Goal: Task Accomplishment & Management: Use online tool/utility

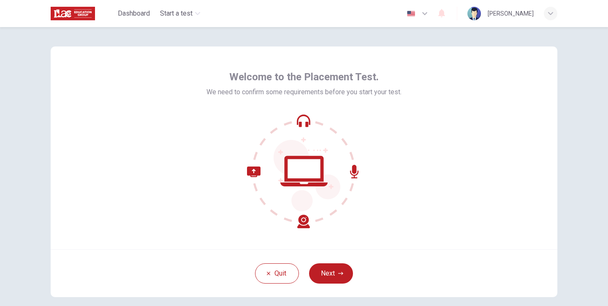
scroll to position [5, 0]
click at [340, 272] on icon "button" at bounding box center [340, 272] width 5 height 3
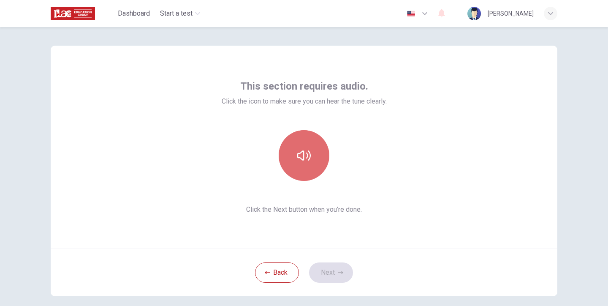
click at [315, 160] on button "button" at bounding box center [304, 155] width 51 height 51
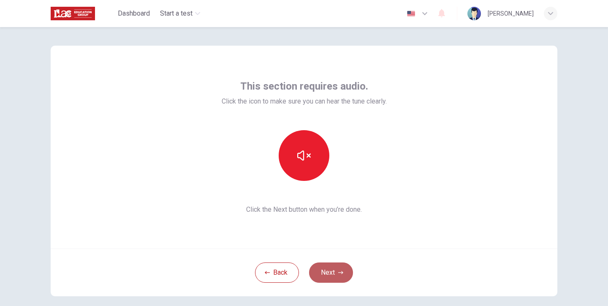
click at [338, 271] on icon "button" at bounding box center [340, 272] width 5 height 5
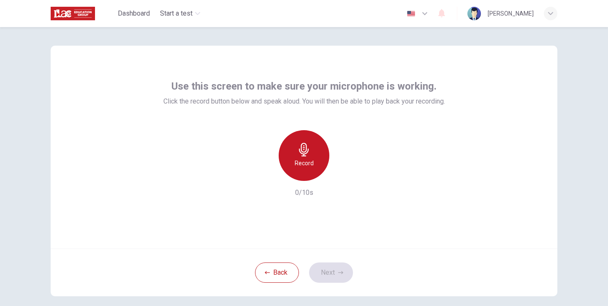
click at [301, 155] on icon "button" at bounding box center [304, 150] width 10 height 14
click at [308, 156] on div "Stop" at bounding box center [304, 155] width 51 height 51
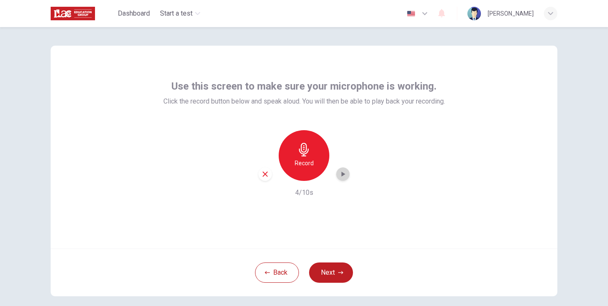
click at [342, 175] on icon "button" at bounding box center [344, 174] width 4 height 5
click at [333, 272] on button "Next" at bounding box center [331, 272] width 44 height 20
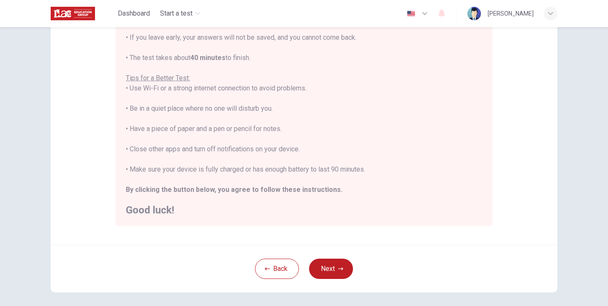
scroll to position [132, 0]
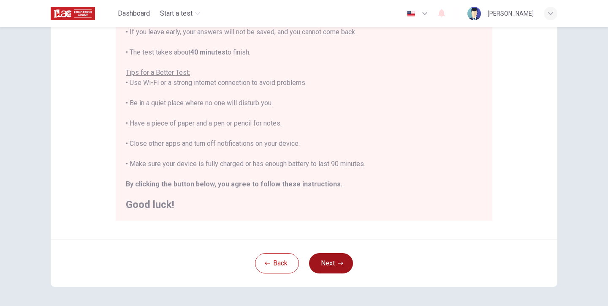
click at [337, 258] on button "Next" at bounding box center [331, 263] width 44 height 20
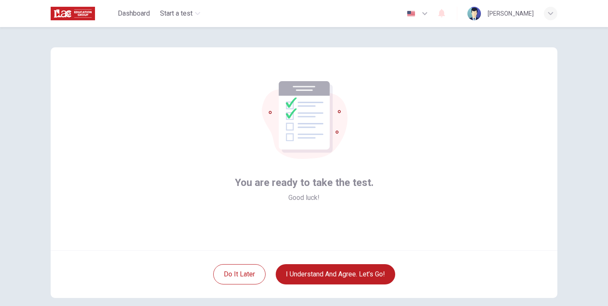
scroll to position [5, 0]
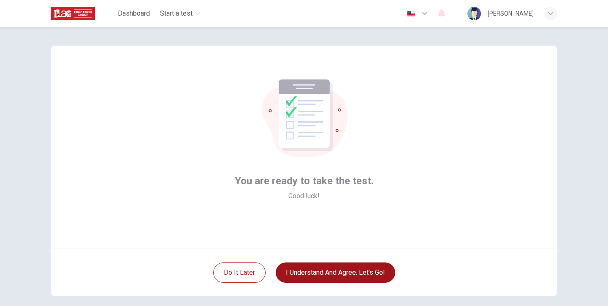
click at [346, 275] on button "I understand and agree. Let’s go!" at bounding box center [336, 272] width 120 height 20
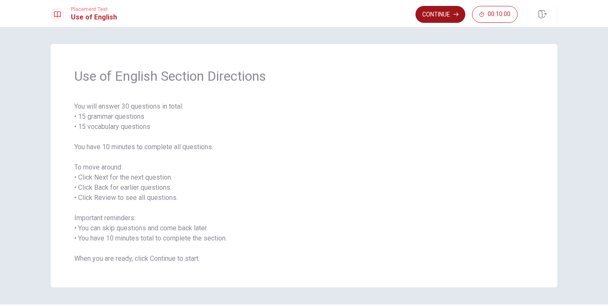
click at [436, 17] on button "Continue" at bounding box center [441, 14] width 50 height 17
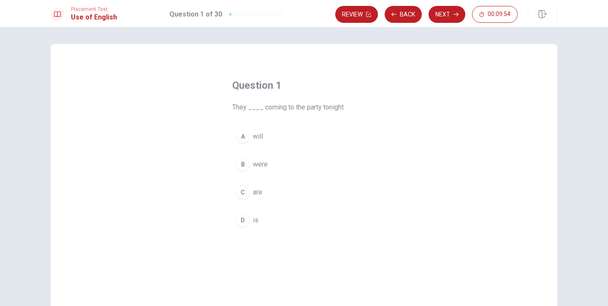
click at [244, 192] on div "C" at bounding box center [243, 193] width 14 height 14
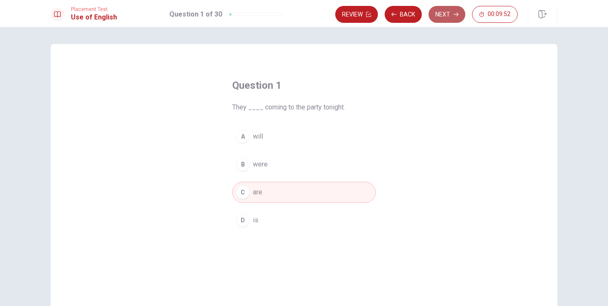
click at [443, 15] on button "Next" at bounding box center [447, 14] width 37 height 17
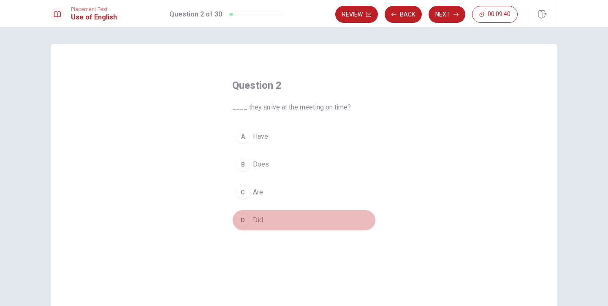
click at [243, 218] on div "D" at bounding box center [243, 220] width 14 height 14
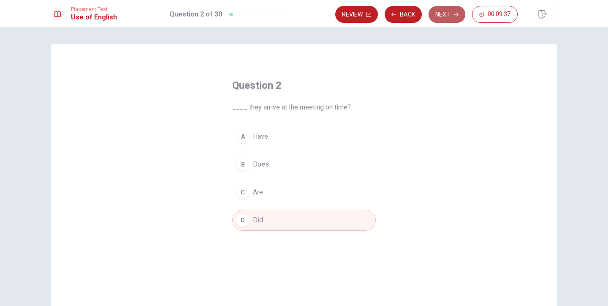
click at [446, 16] on button "Next" at bounding box center [447, 14] width 37 height 17
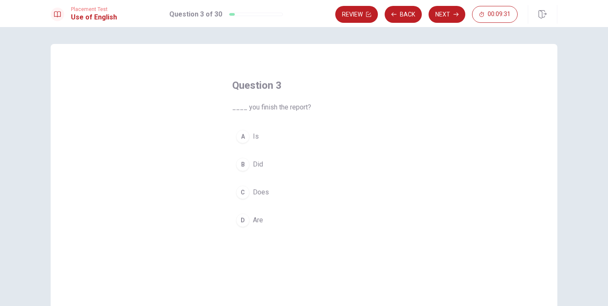
click at [242, 164] on div "B" at bounding box center [243, 165] width 14 height 14
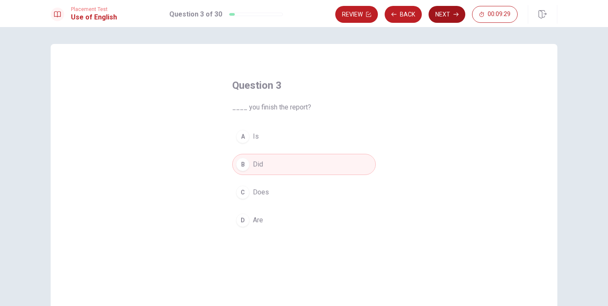
click at [445, 15] on button "Next" at bounding box center [447, 14] width 37 height 17
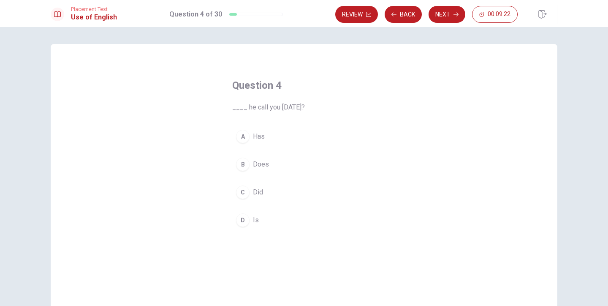
click at [243, 188] on div "C" at bounding box center [243, 193] width 14 height 14
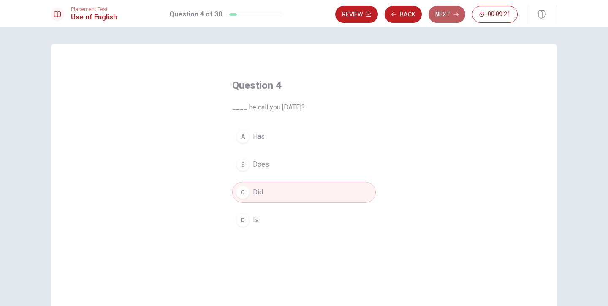
click at [445, 15] on button "Next" at bounding box center [447, 14] width 37 height 17
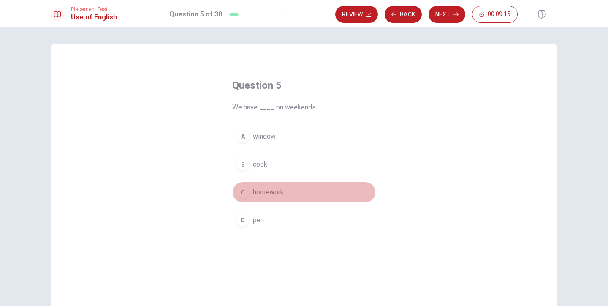
click at [242, 193] on div "C" at bounding box center [243, 193] width 14 height 14
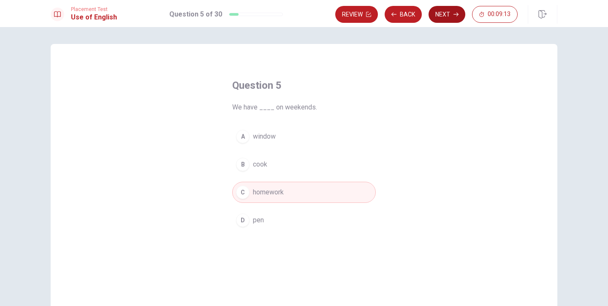
click at [440, 13] on button "Next" at bounding box center [447, 14] width 37 height 17
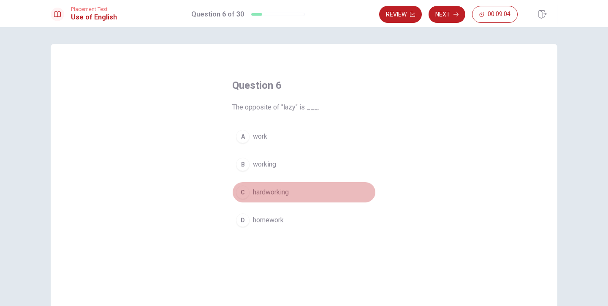
click at [264, 193] on span "hardworking" at bounding box center [271, 192] width 36 height 10
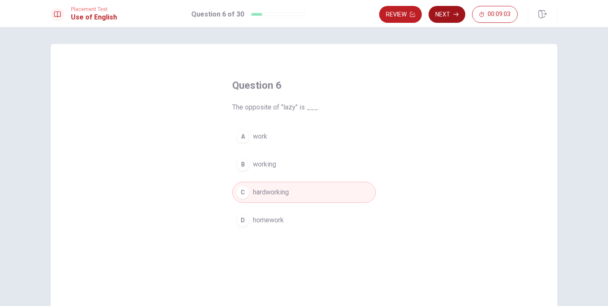
click at [440, 17] on button "Next" at bounding box center [447, 14] width 37 height 17
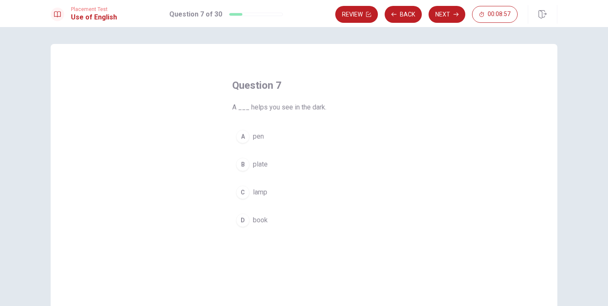
click at [261, 192] on span "lamp" at bounding box center [260, 192] width 14 height 10
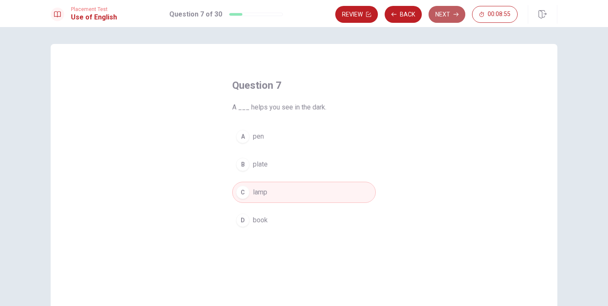
click at [445, 15] on button "Next" at bounding box center [447, 14] width 37 height 17
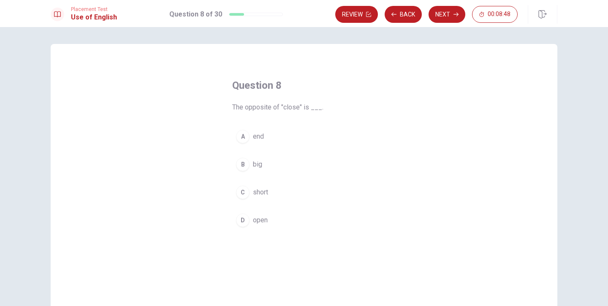
click at [246, 219] on div "D" at bounding box center [243, 220] width 14 height 14
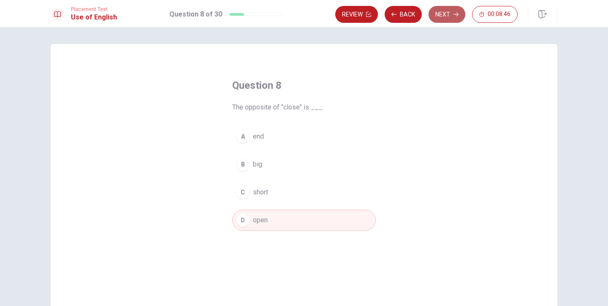
click at [444, 15] on button "Next" at bounding box center [447, 14] width 37 height 17
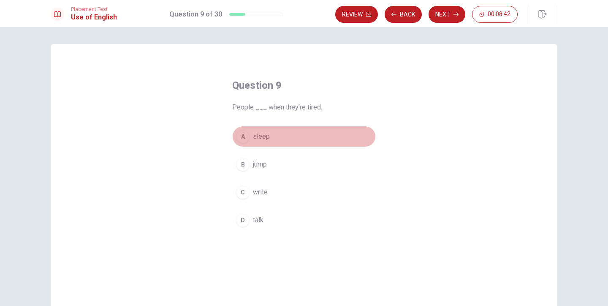
click at [265, 139] on span "sleep" at bounding box center [261, 136] width 17 height 10
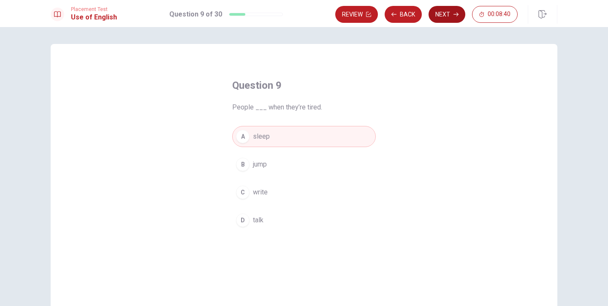
click at [443, 14] on button "Next" at bounding box center [447, 14] width 37 height 17
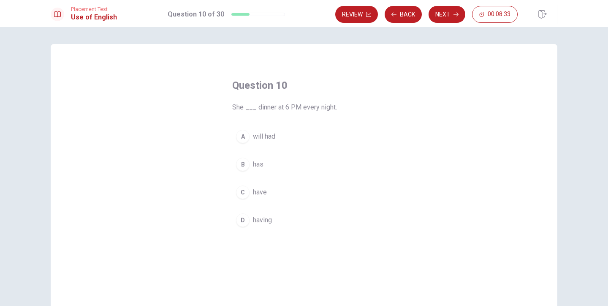
click at [259, 191] on span "have" at bounding box center [260, 192] width 14 height 10
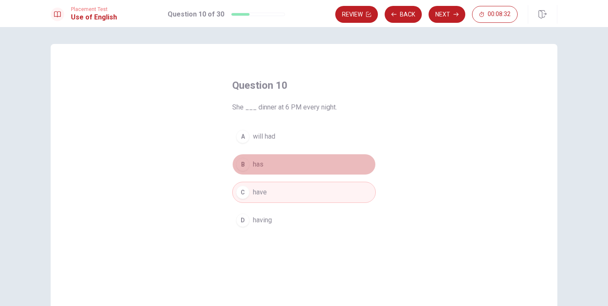
click at [276, 163] on button "B has" at bounding box center [304, 164] width 144 height 21
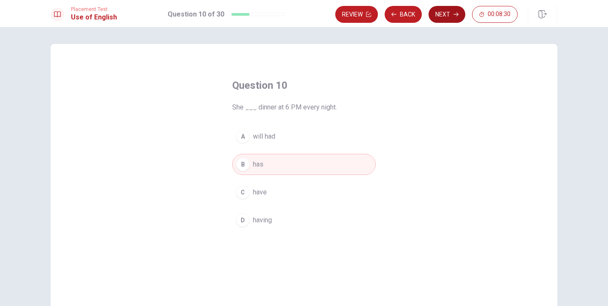
click at [448, 15] on button "Next" at bounding box center [447, 14] width 37 height 17
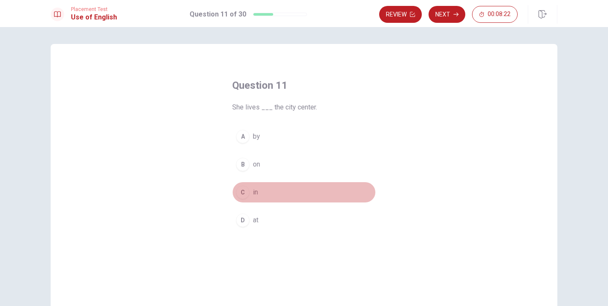
click at [253, 193] on span "in" at bounding box center [255, 192] width 5 height 10
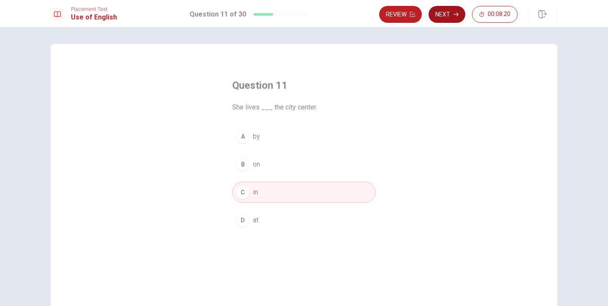
click at [448, 16] on button "Next" at bounding box center [447, 14] width 37 height 17
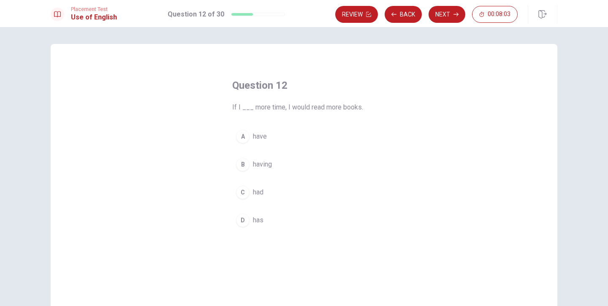
click at [255, 189] on span "had" at bounding box center [258, 192] width 11 height 10
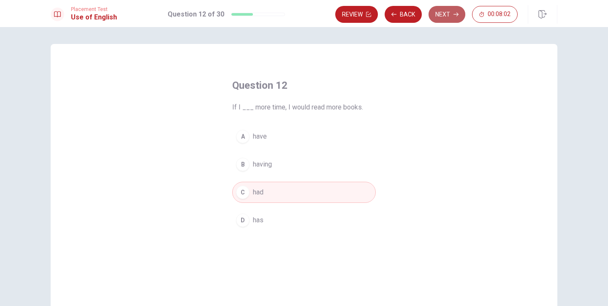
click at [443, 16] on button "Next" at bounding box center [447, 14] width 37 height 17
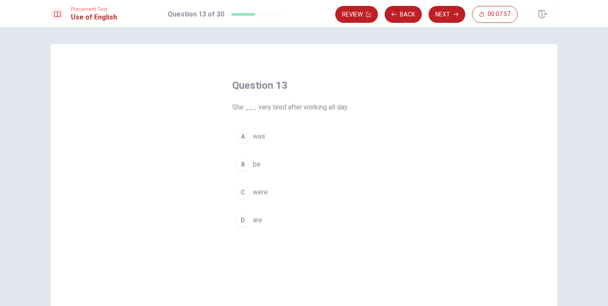
click at [258, 137] on span "was" at bounding box center [259, 136] width 12 height 10
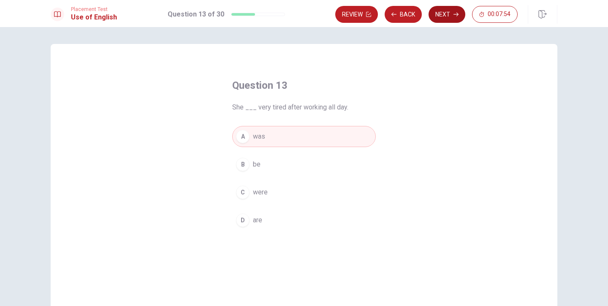
click at [444, 17] on button "Next" at bounding box center [447, 14] width 37 height 17
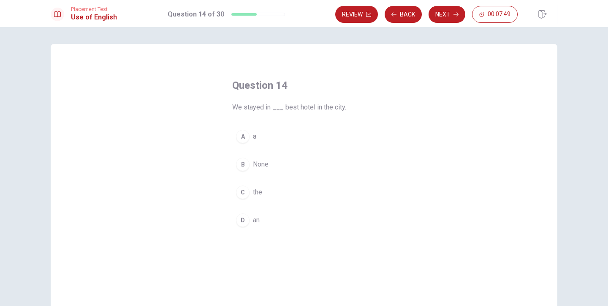
click at [256, 190] on span "the" at bounding box center [257, 192] width 9 height 10
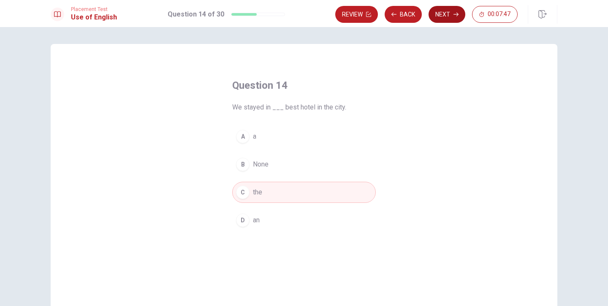
click at [442, 17] on button "Next" at bounding box center [447, 14] width 37 height 17
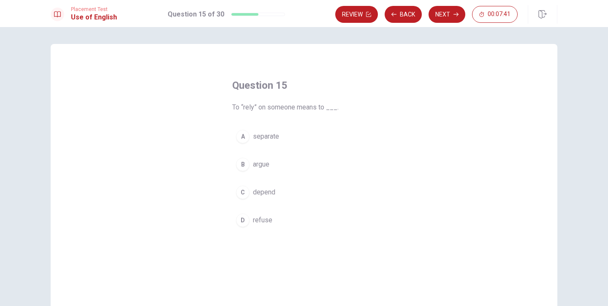
click at [261, 192] on span "depend" at bounding box center [264, 192] width 22 height 10
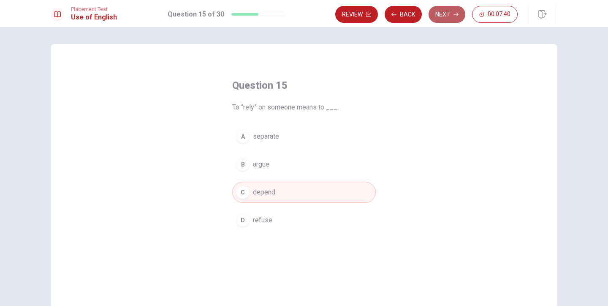
click at [446, 16] on button "Next" at bounding box center [447, 14] width 37 height 17
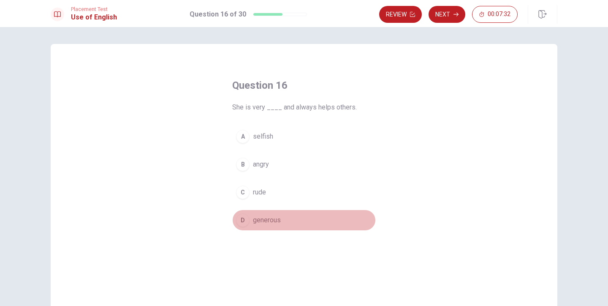
click at [267, 218] on span "generous" at bounding box center [267, 220] width 28 height 10
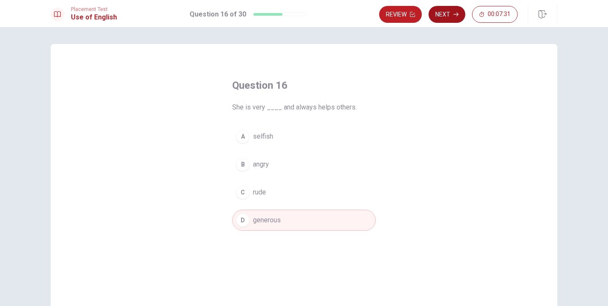
click at [443, 11] on button "Next" at bounding box center [447, 14] width 37 height 17
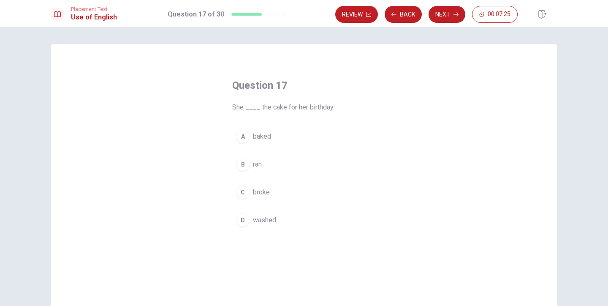
click at [262, 138] on span "baked" at bounding box center [262, 136] width 18 height 10
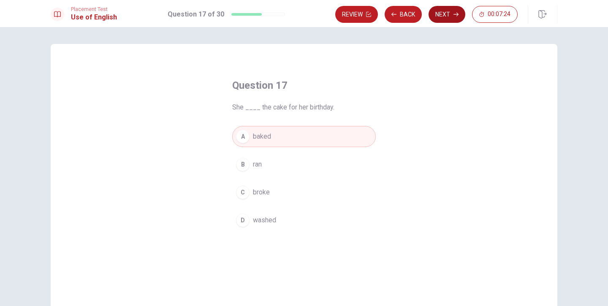
click at [441, 16] on button "Next" at bounding box center [447, 14] width 37 height 17
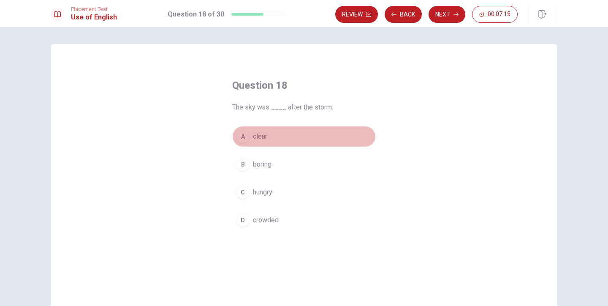
click at [259, 135] on span "clear" at bounding box center [260, 136] width 14 height 10
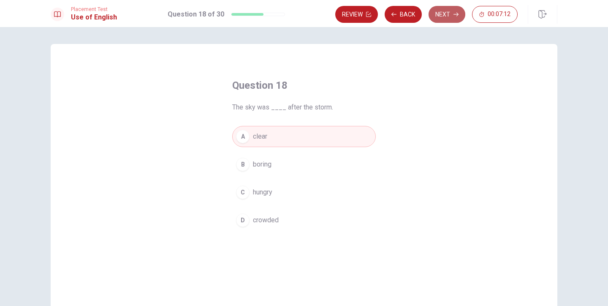
click at [449, 17] on button "Next" at bounding box center [447, 14] width 37 height 17
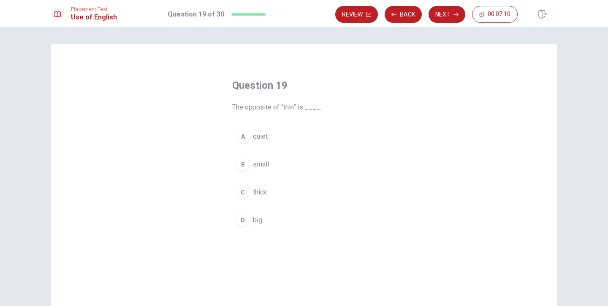
click at [257, 193] on span "thick" at bounding box center [260, 192] width 14 height 10
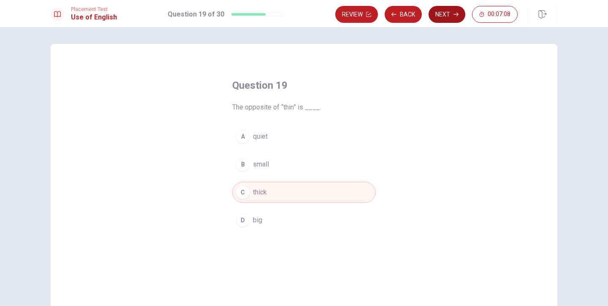
click at [441, 19] on button "Next" at bounding box center [447, 14] width 37 height 17
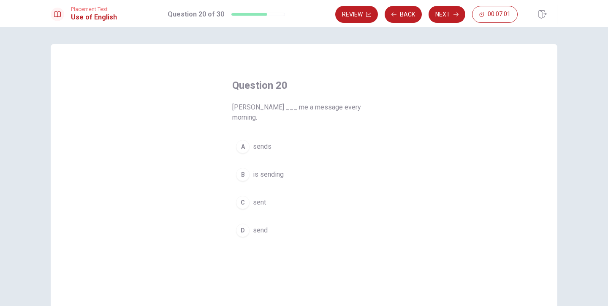
click at [259, 225] on span "send" at bounding box center [260, 230] width 15 height 10
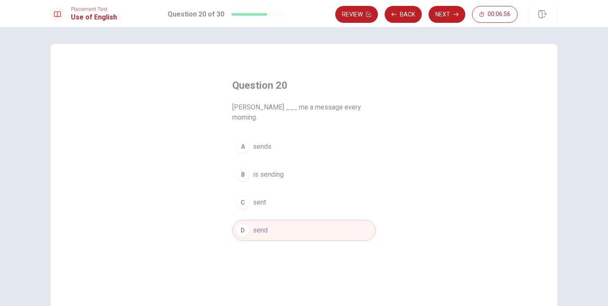
click at [269, 136] on button "A sends" at bounding box center [304, 146] width 144 height 21
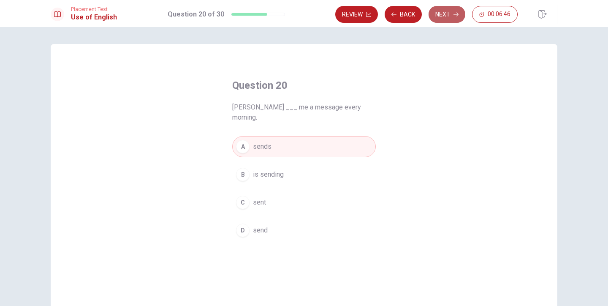
click at [442, 16] on button "Next" at bounding box center [447, 14] width 37 height 17
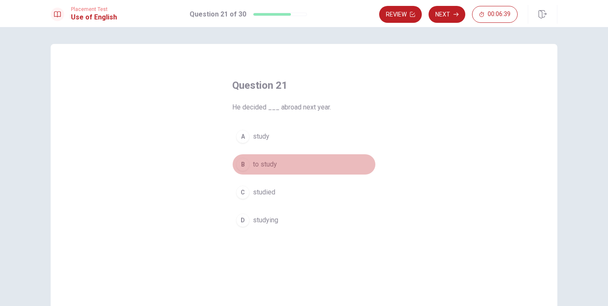
click at [267, 166] on span "to study" at bounding box center [265, 164] width 24 height 10
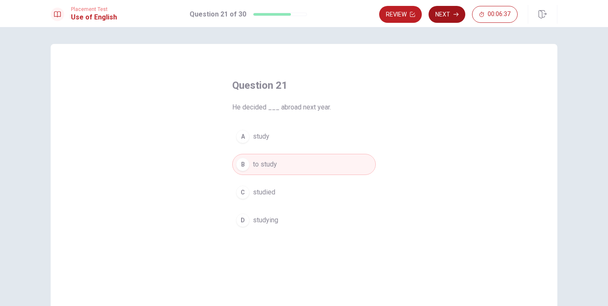
click at [443, 18] on button "Next" at bounding box center [447, 14] width 37 height 17
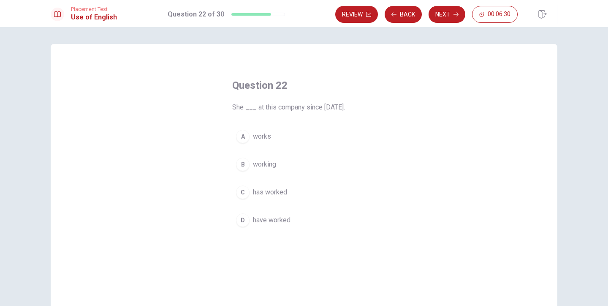
click at [278, 191] on span "has worked" at bounding box center [270, 192] width 34 height 10
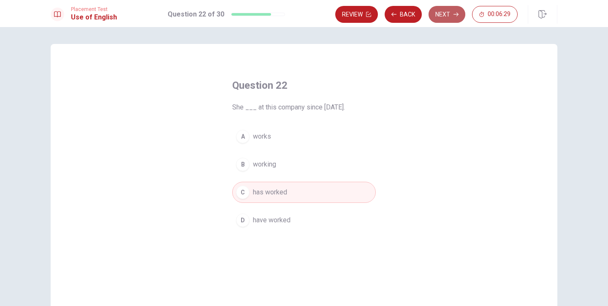
click at [439, 16] on button "Next" at bounding box center [447, 14] width 37 height 17
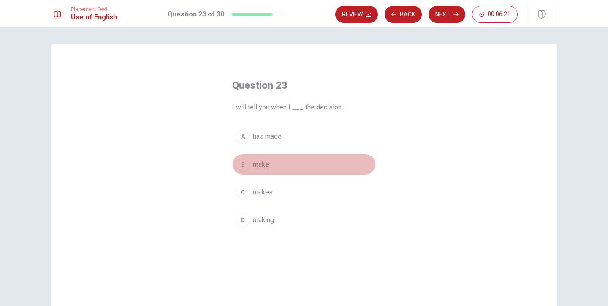
click at [261, 166] on span "make" at bounding box center [261, 164] width 16 height 10
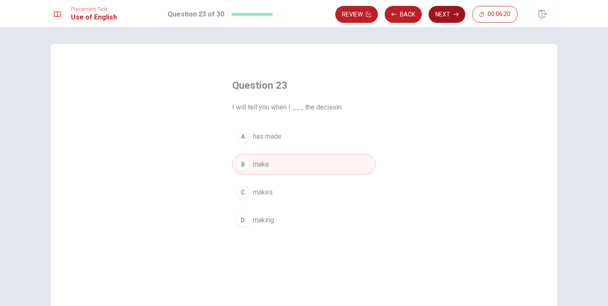
click at [443, 12] on button "Next" at bounding box center [447, 14] width 37 height 17
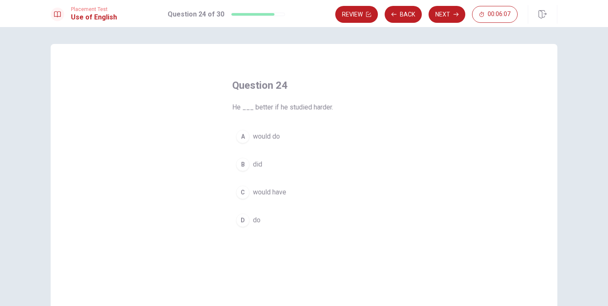
click at [270, 136] on span "would do" at bounding box center [266, 136] width 27 height 10
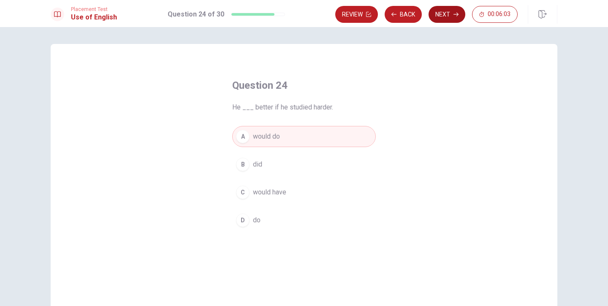
click at [442, 17] on button "Next" at bounding box center [447, 14] width 37 height 17
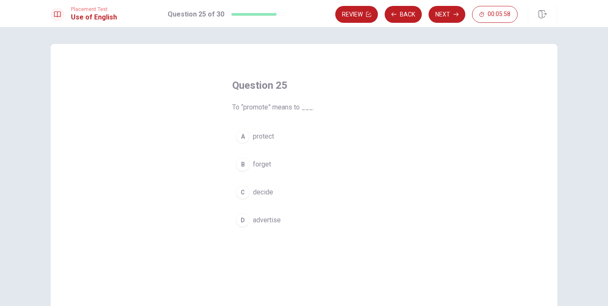
click at [267, 221] on span "advertise" at bounding box center [267, 220] width 28 height 10
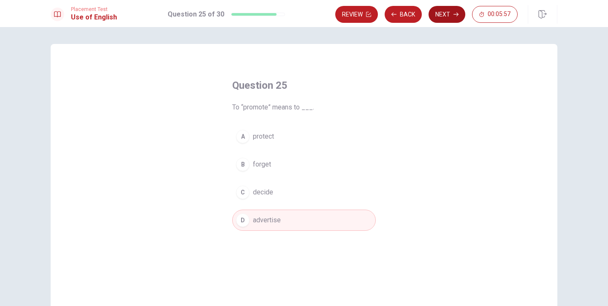
click at [447, 15] on button "Next" at bounding box center [447, 14] width 37 height 17
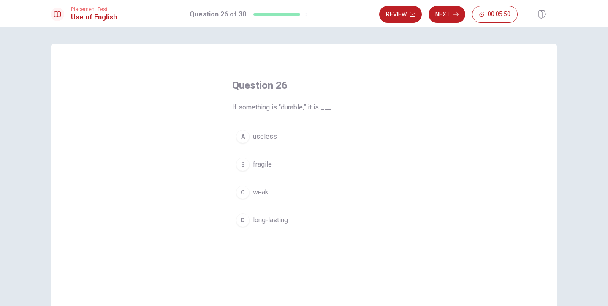
click at [275, 221] on span "long-lasting" at bounding box center [270, 220] width 35 height 10
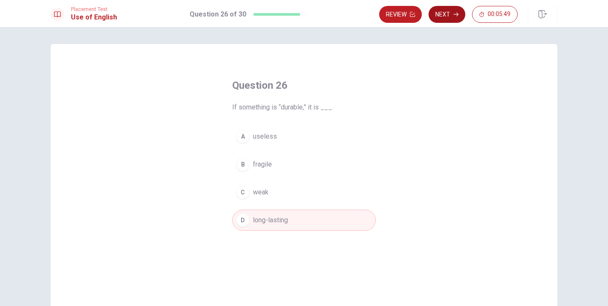
click at [446, 19] on button "Next" at bounding box center [447, 14] width 37 height 17
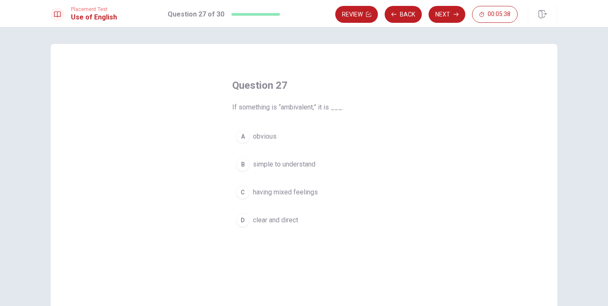
click at [305, 192] on span "having mixed feelings" at bounding box center [285, 192] width 65 height 10
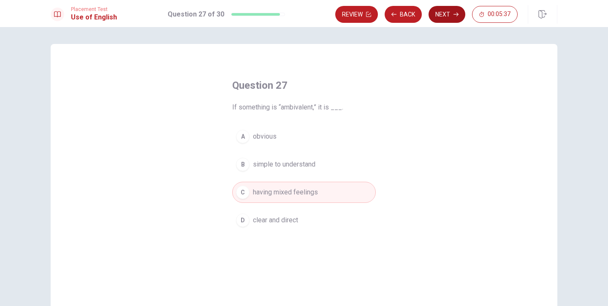
click at [441, 18] on button "Next" at bounding box center [447, 14] width 37 height 17
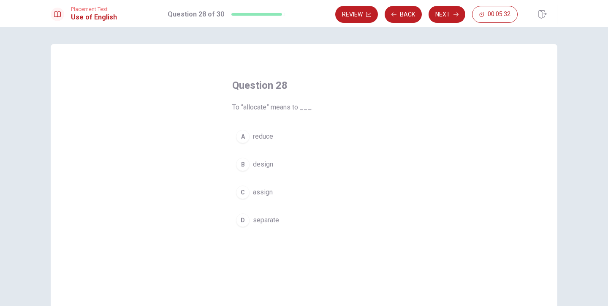
click at [267, 192] on span "assign" at bounding box center [263, 192] width 20 height 10
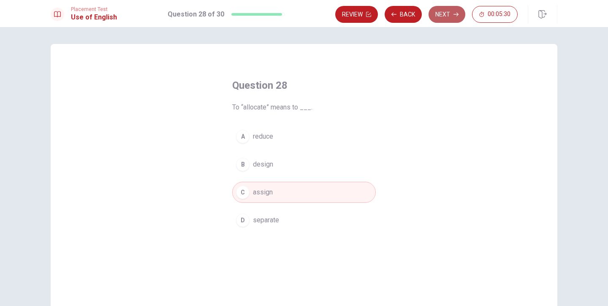
click at [440, 13] on button "Next" at bounding box center [447, 14] width 37 height 17
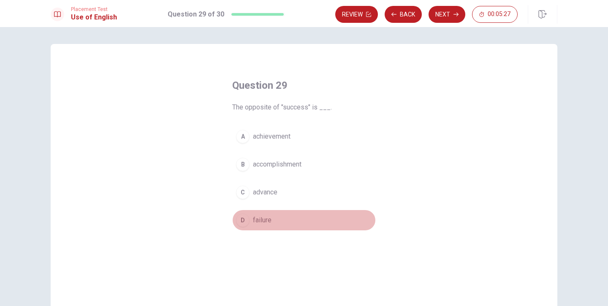
click at [268, 222] on span "failure" at bounding box center [262, 220] width 19 height 10
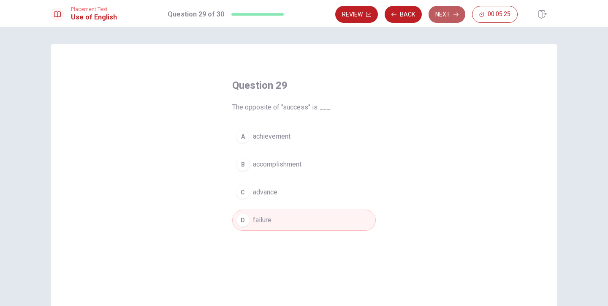
click at [443, 16] on button "Next" at bounding box center [447, 14] width 37 height 17
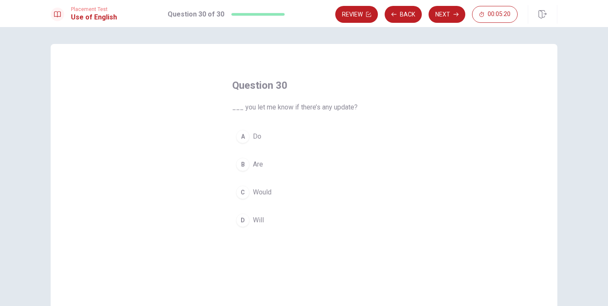
click at [269, 191] on span "Would" at bounding box center [262, 192] width 19 height 10
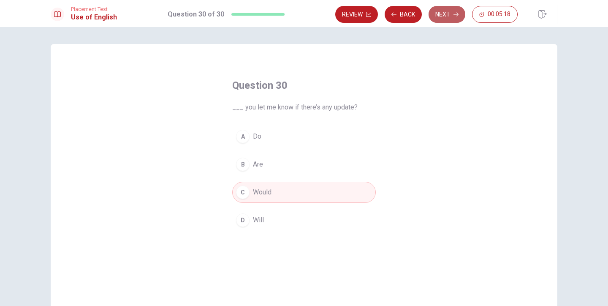
click at [448, 18] on button "Next" at bounding box center [447, 14] width 37 height 17
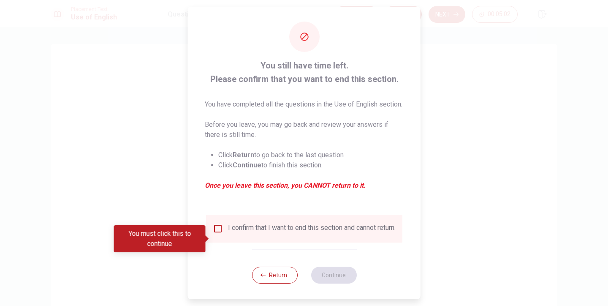
scroll to position [3, 0]
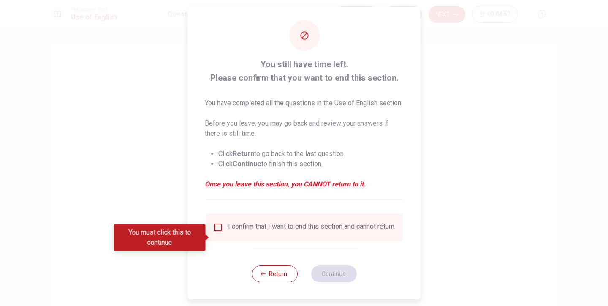
click at [215, 232] on input "You must click this to continue" at bounding box center [218, 227] width 10 height 10
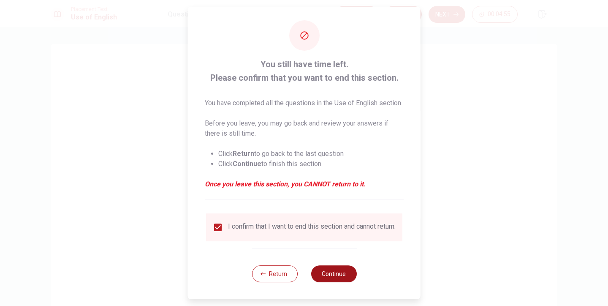
click at [326, 282] on button "Continue" at bounding box center [334, 273] width 46 height 17
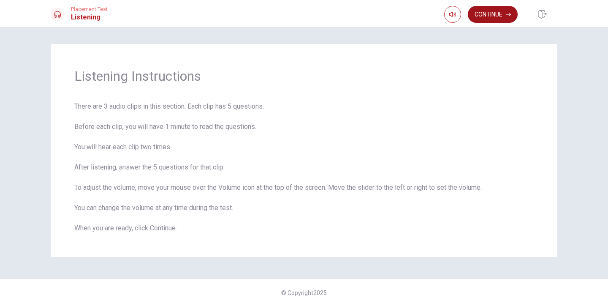
click at [483, 10] on button "Continue" at bounding box center [493, 14] width 50 height 17
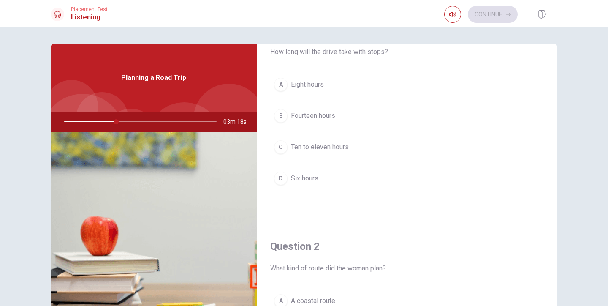
scroll to position [38, 0]
click at [321, 146] on span "Ten to eleven hours" at bounding box center [320, 146] width 58 height 10
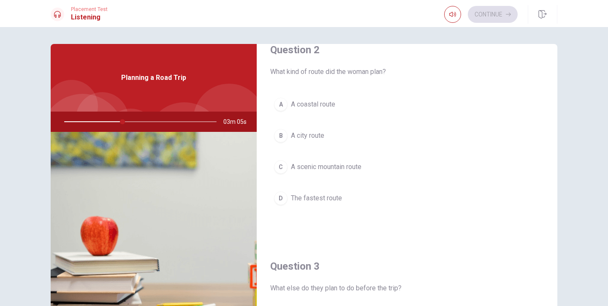
scroll to position [240, 0]
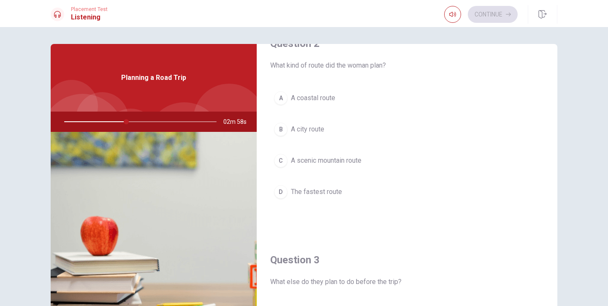
click at [321, 97] on span "A coastal route" at bounding box center [313, 98] width 44 height 10
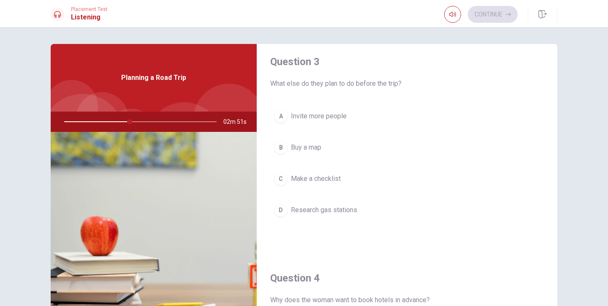
scroll to position [438, 0]
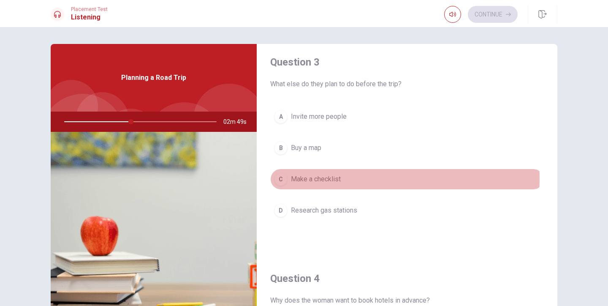
click at [331, 178] on span "Make a checklist" at bounding box center [316, 179] width 50 height 10
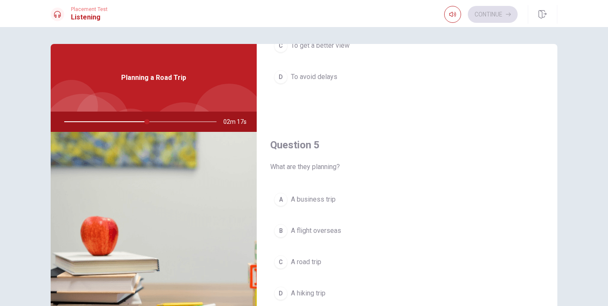
scroll to position [16, 0]
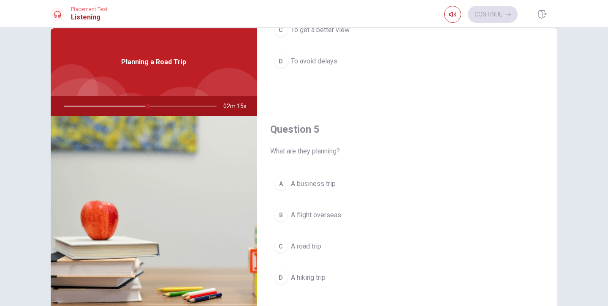
click at [310, 246] on span "A road trip" at bounding box center [306, 246] width 30 height 10
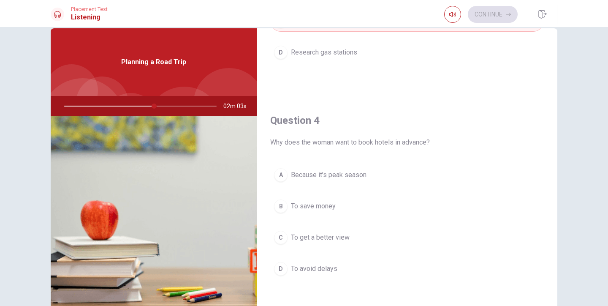
scroll to position [581, 0]
click at [344, 176] on span "Because it’s peak season" at bounding box center [329, 174] width 76 height 10
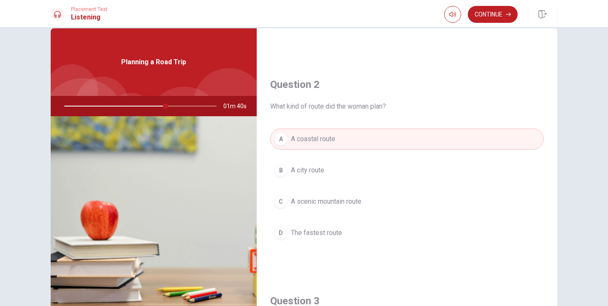
scroll to position [188, 0]
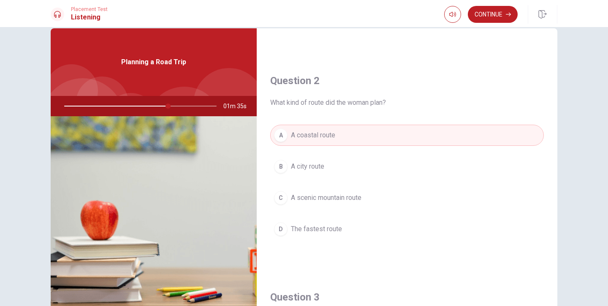
click at [344, 199] on span "A scenic mountain route" at bounding box center [326, 198] width 71 height 10
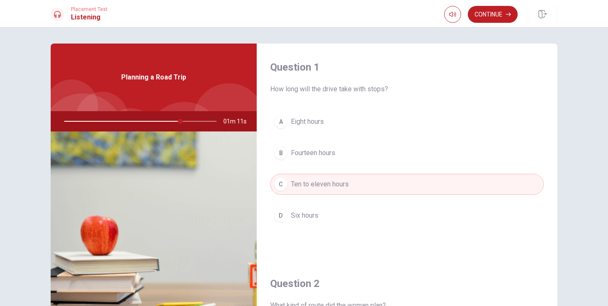
scroll to position [0, 0]
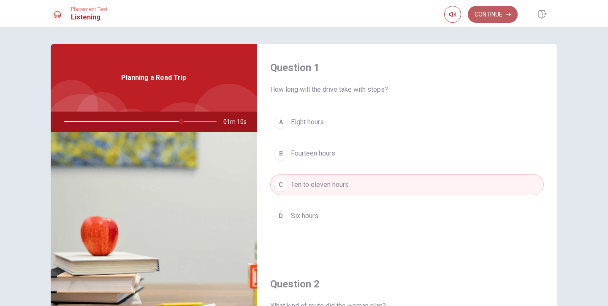
click at [491, 11] on button "Continue" at bounding box center [493, 14] width 50 height 17
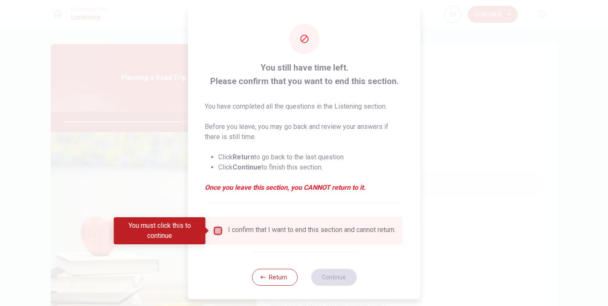
click at [219, 231] on input "You must click this to continue" at bounding box center [218, 231] width 10 height 10
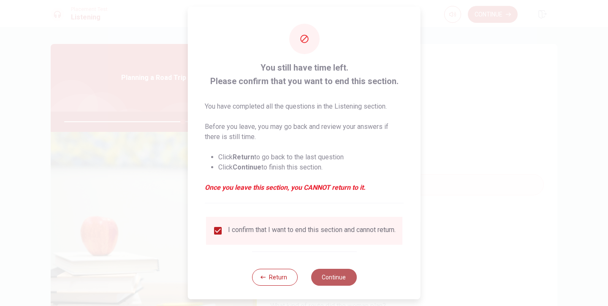
click at [325, 280] on button "Continue" at bounding box center [334, 277] width 46 height 17
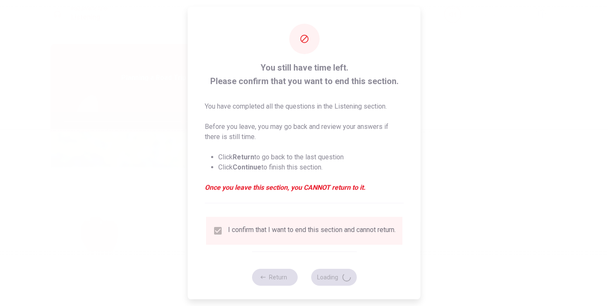
type input "79"
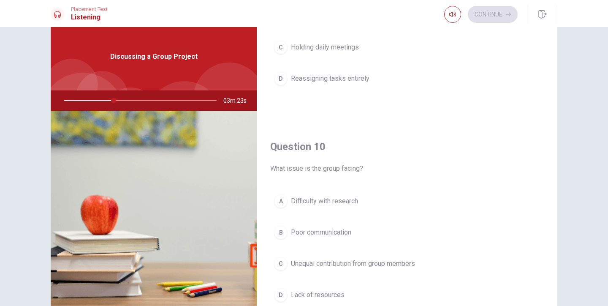
scroll to position [788, 0]
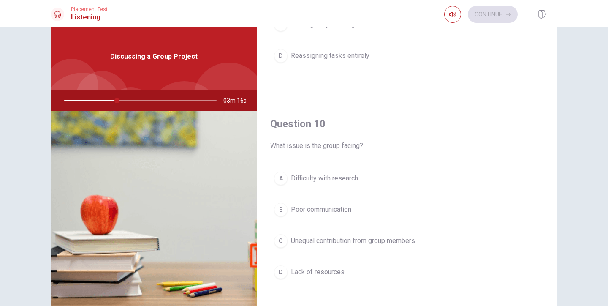
click at [380, 240] on span "Unequal contribution from group members" at bounding box center [353, 241] width 124 height 10
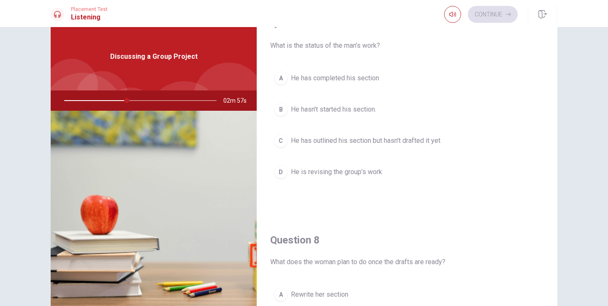
scroll to position [239, 0]
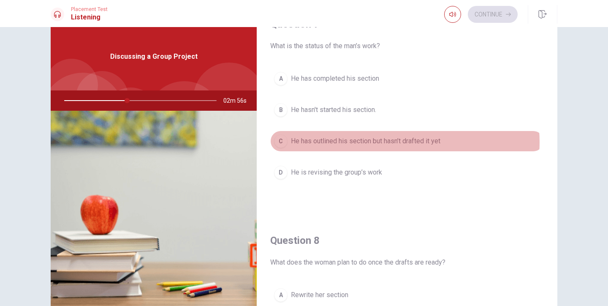
click at [396, 142] on span "He has outlined his section but hasn’t drafted it yet" at bounding box center [366, 141] width 150 height 10
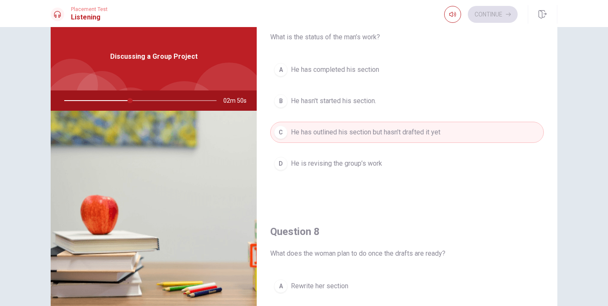
scroll to position [385, 0]
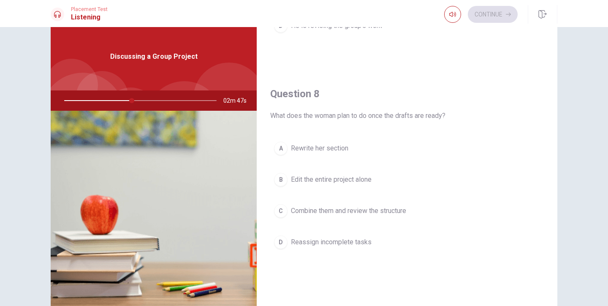
click at [370, 212] on span "Combine them and review the structure" at bounding box center [348, 211] width 115 height 10
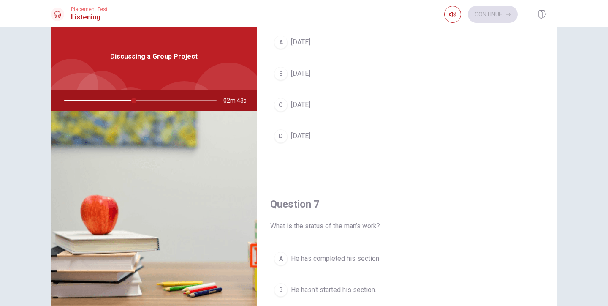
scroll to position [0, 0]
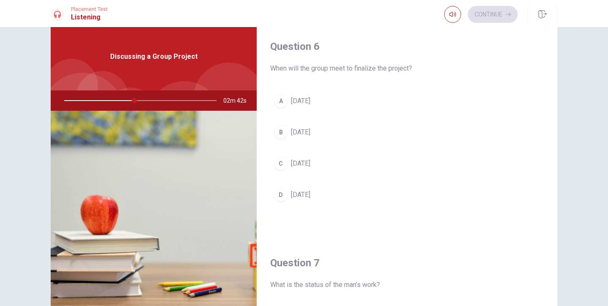
click at [310, 135] on span "[DATE]" at bounding box center [300, 132] width 19 height 10
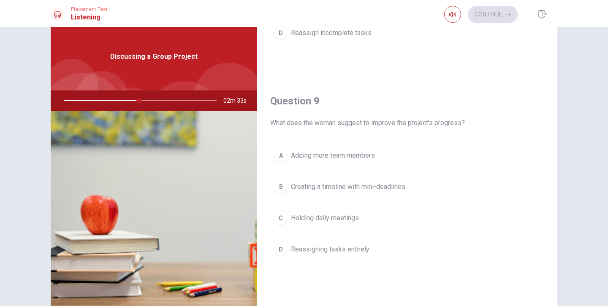
scroll to position [596, 0]
click at [394, 186] on span "Creating a timeline with mini-deadlines" at bounding box center [348, 185] width 115 height 10
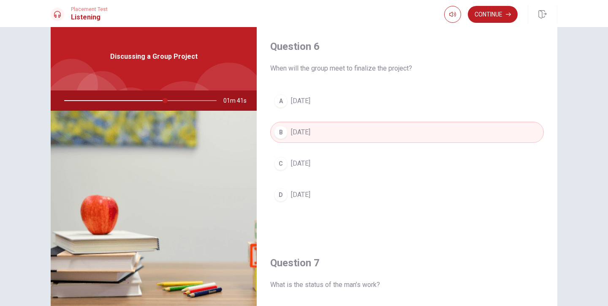
scroll to position [0, 0]
click at [486, 17] on button "Continue" at bounding box center [493, 14] width 50 height 17
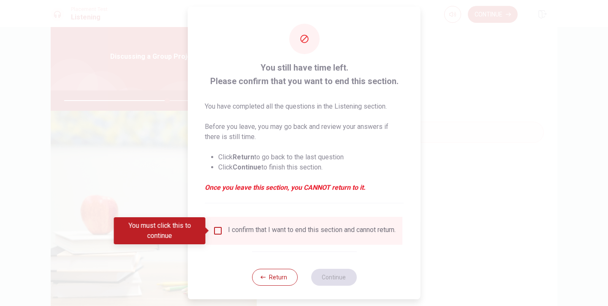
click at [219, 231] on input "You must click this to continue" at bounding box center [218, 231] width 10 height 10
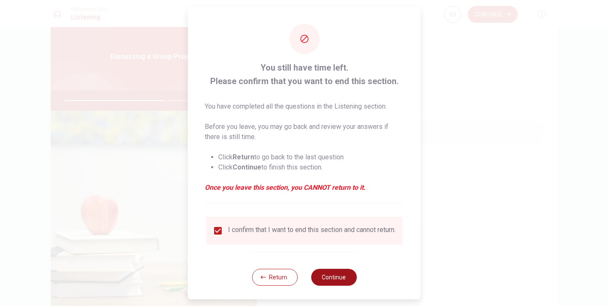
click at [322, 281] on button "Continue" at bounding box center [334, 277] width 46 height 17
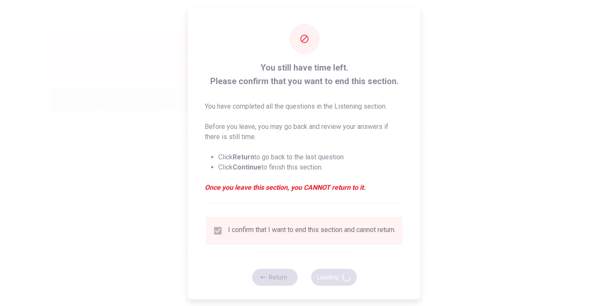
type input "69"
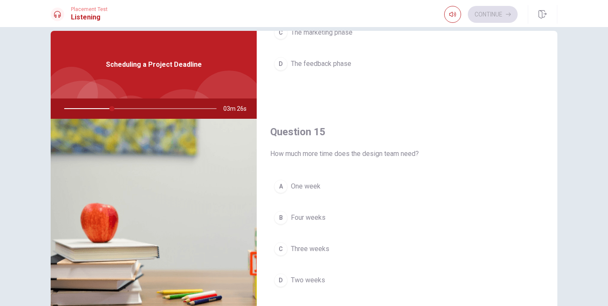
scroll to position [14, 0]
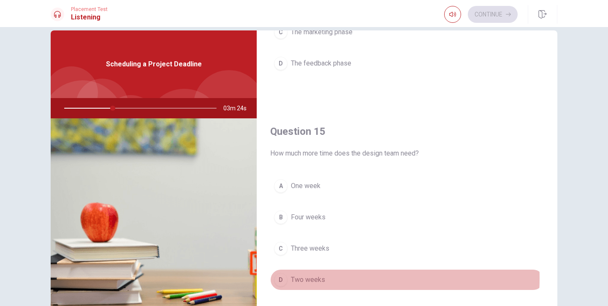
click at [314, 278] on span "Two weeks" at bounding box center [308, 280] width 34 height 10
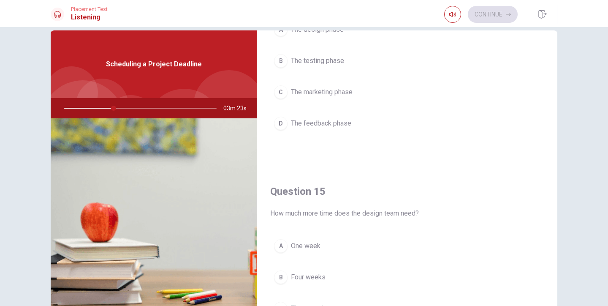
scroll to position [645, 0]
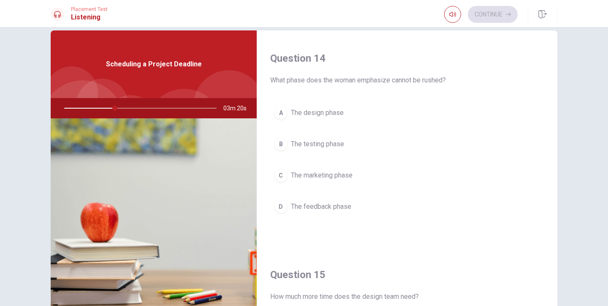
click at [336, 177] on span "The marketing phase" at bounding box center [322, 175] width 62 height 10
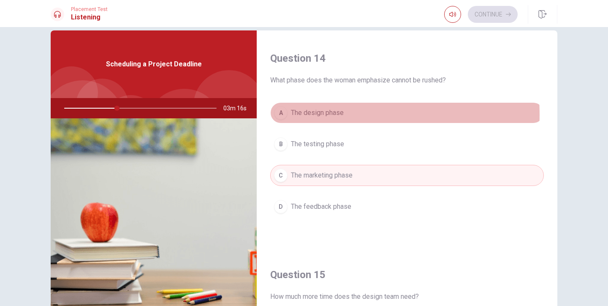
click at [326, 114] on span "The design phase" at bounding box center [317, 113] width 53 height 10
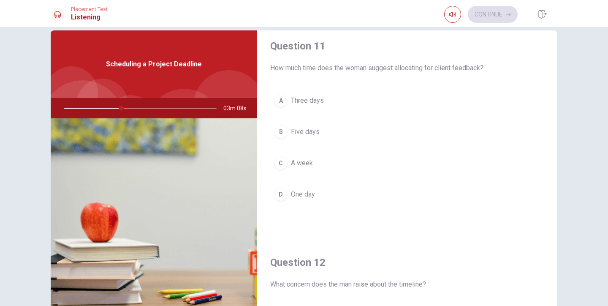
scroll to position [7, 0]
click at [314, 105] on span "Three days" at bounding box center [307, 102] width 33 height 10
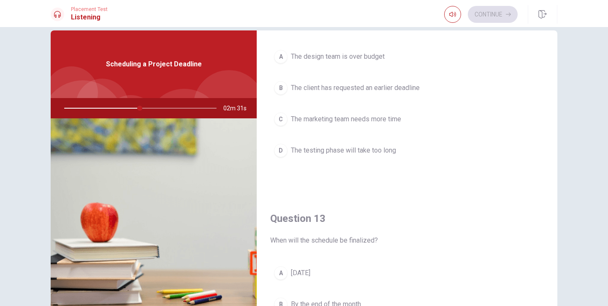
scroll to position [249, 0]
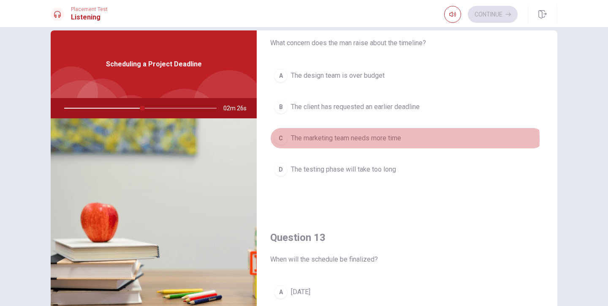
click at [386, 139] on span "The marketing team needs more time" at bounding box center [346, 138] width 110 height 10
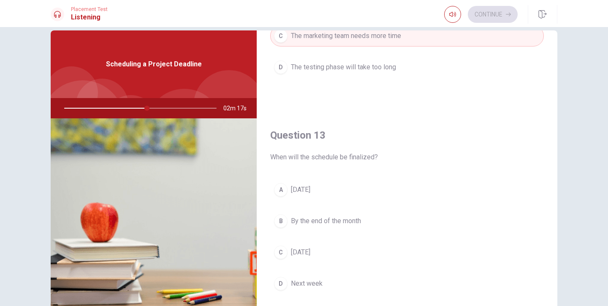
scroll to position [420, 0]
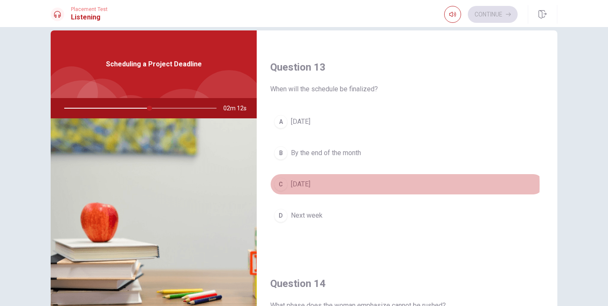
click at [307, 185] on span "[DATE]" at bounding box center [300, 184] width 19 height 10
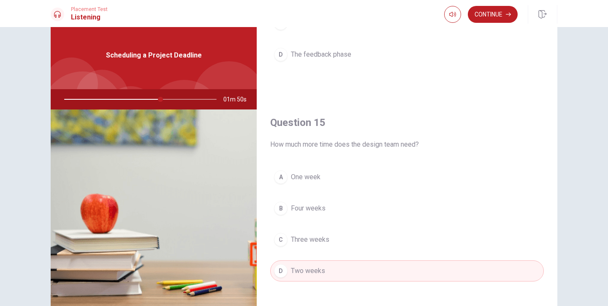
scroll to position [29, 0]
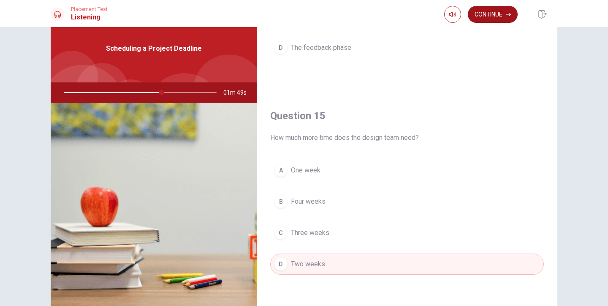
click at [487, 19] on button "Continue" at bounding box center [493, 14] width 50 height 17
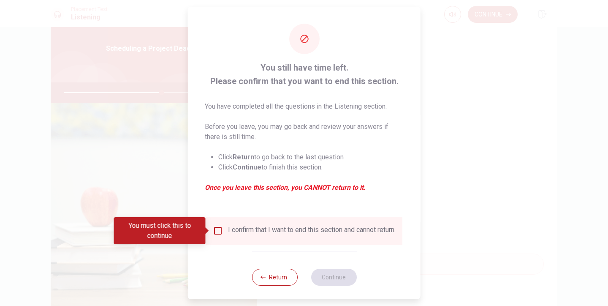
click at [228, 231] on div "I confirm that I want to end this section and cannot return." at bounding box center [312, 231] width 168 height 10
click at [221, 231] on input "You must click this to continue" at bounding box center [218, 231] width 10 height 10
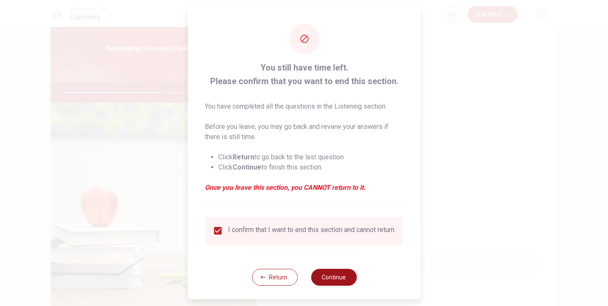
click at [324, 280] on button "Continue" at bounding box center [334, 277] width 46 height 17
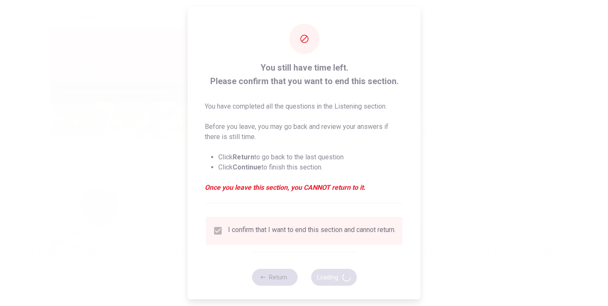
type input "65"
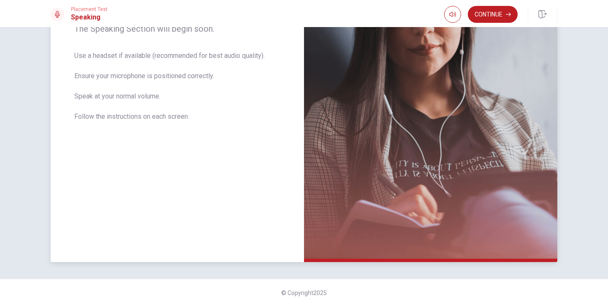
scroll to position [0, 0]
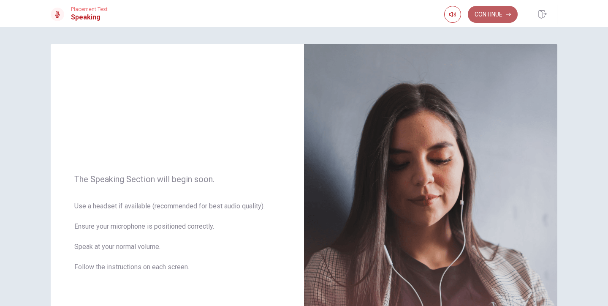
click at [489, 11] on button "Continue" at bounding box center [493, 14] width 50 height 17
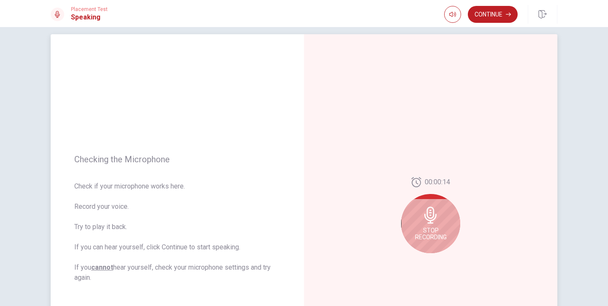
scroll to position [64, 0]
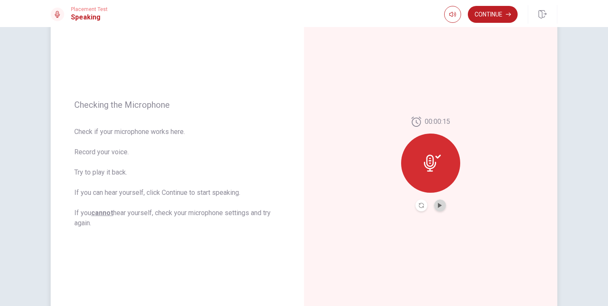
click at [439, 202] on button "Play Audio" at bounding box center [440, 205] width 12 height 12
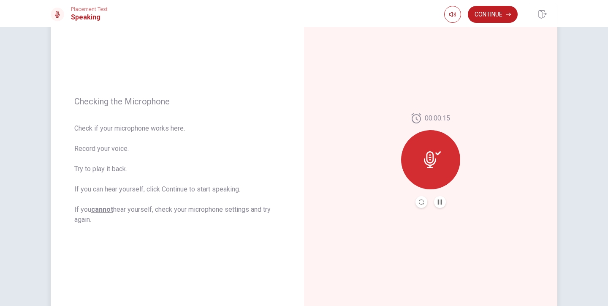
scroll to position [75, 0]
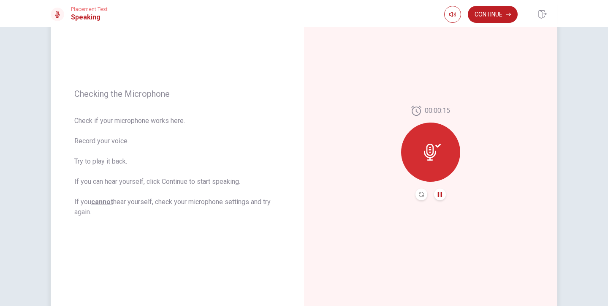
click at [438, 193] on icon "Pause Audio" at bounding box center [440, 194] width 5 height 5
click at [491, 14] on button "Continue" at bounding box center [493, 14] width 50 height 17
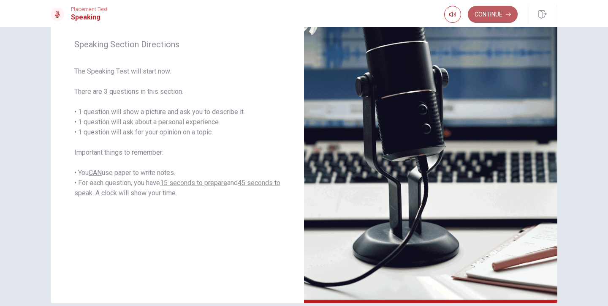
click at [489, 19] on button "Continue" at bounding box center [493, 14] width 50 height 17
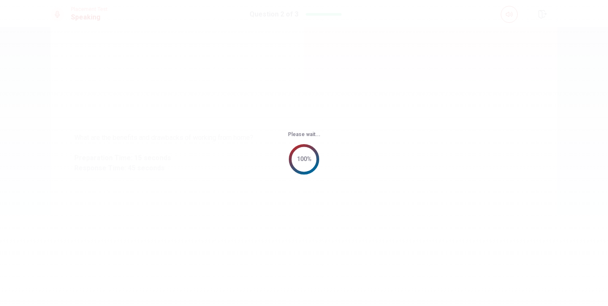
scroll to position [0, 0]
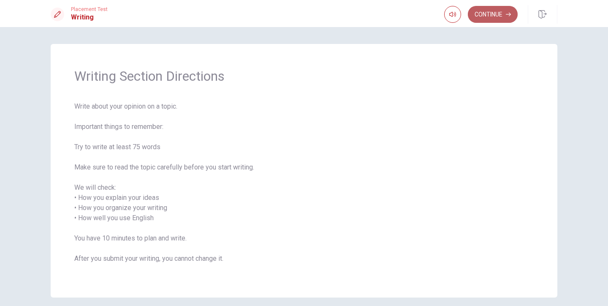
click at [494, 13] on button "Continue" at bounding box center [493, 14] width 50 height 17
